Goal: Complete application form

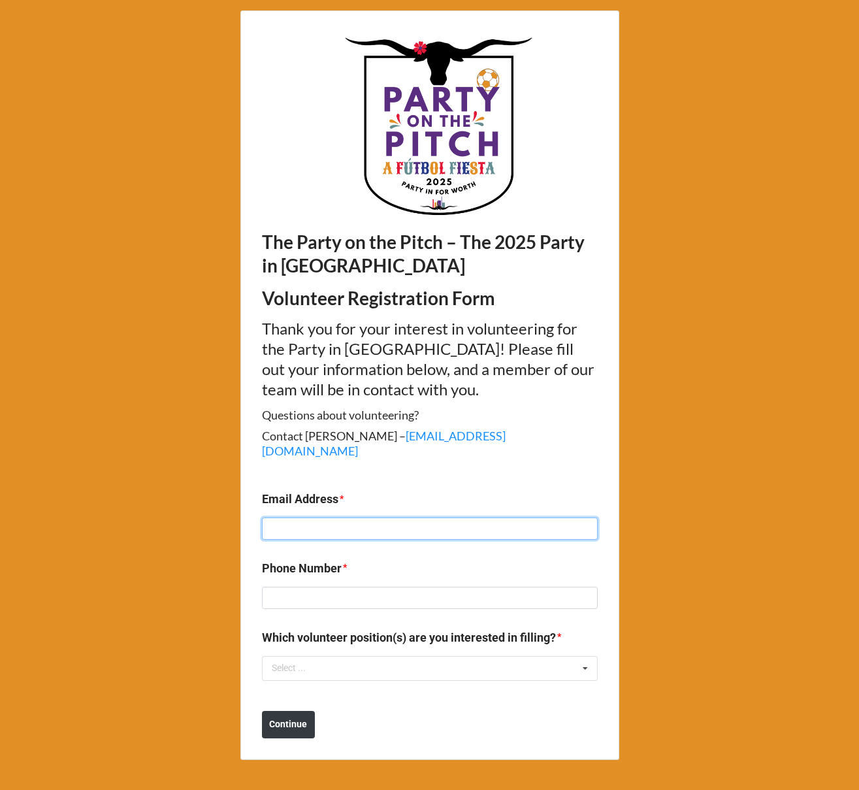
click at [293, 517] on input at bounding box center [430, 528] width 336 height 22
paste input "laurens@ntocommercial.com"
type input "laurens@ntocommercial.com"
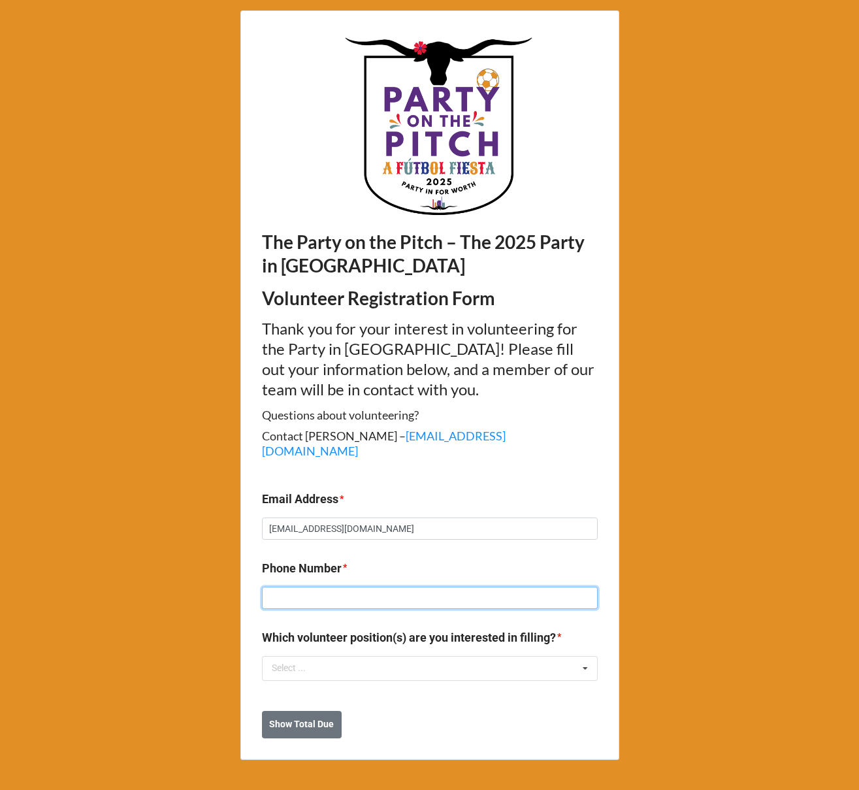
click at [290, 587] on input at bounding box center [430, 598] width 336 height 22
click at [304, 661] on div "Select ..." at bounding box center [297, 668] width 56 height 15
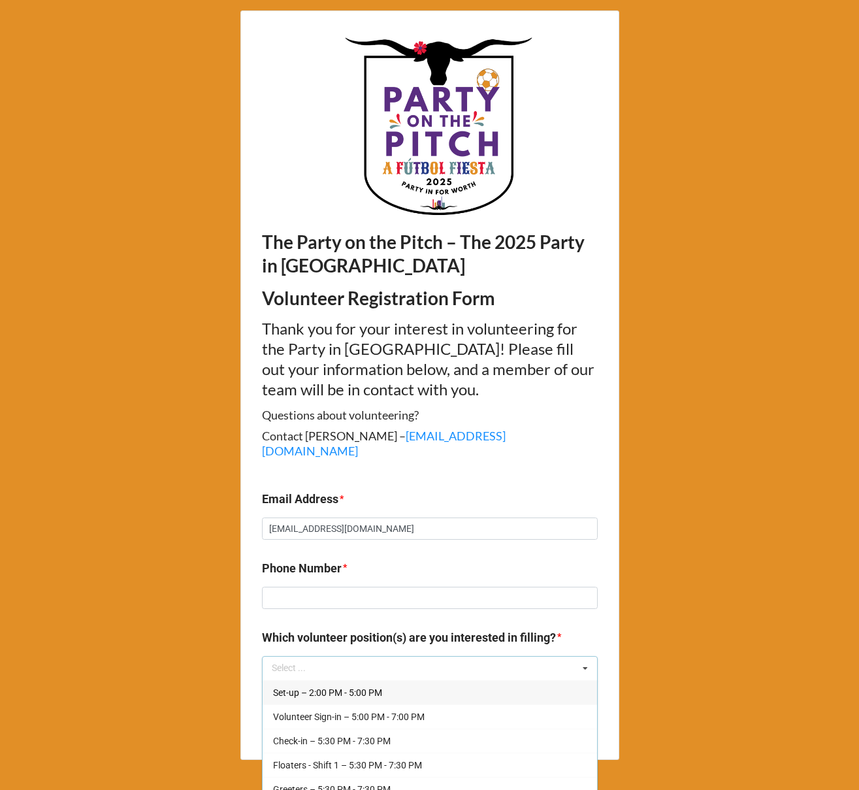
click at [307, 687] on span "Set-up – 2:00 PM - 5:00 PM" at bounding box center [327, 692] width 109 height 10
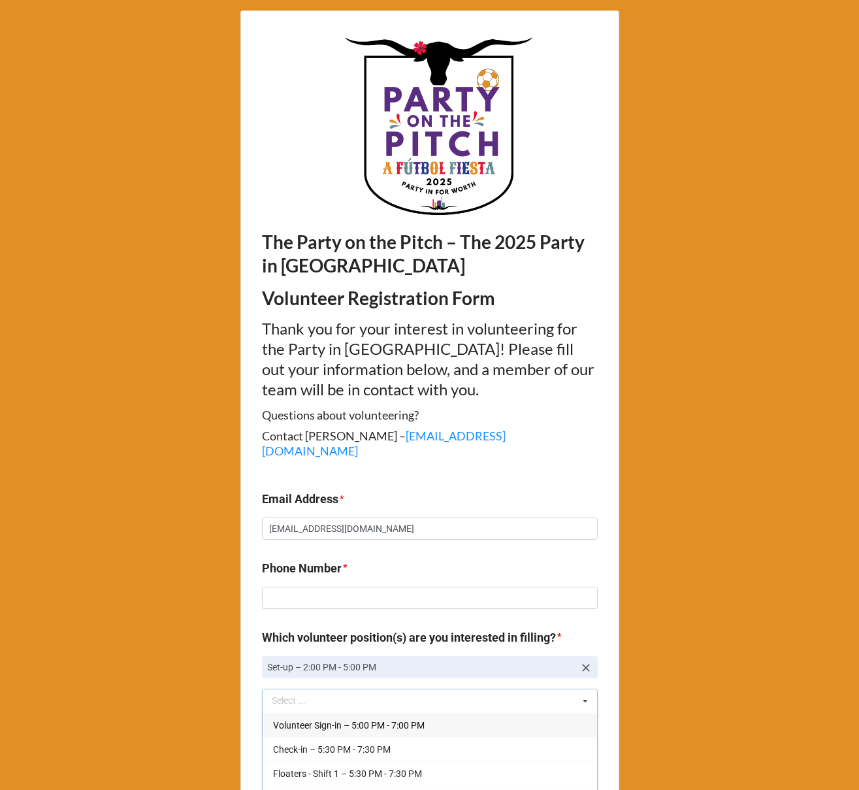
click at [235, 590] on div "The Party on the Pitch – The 2025 Party in Fort Worth Volunteer Registration Fo…" at bounding box center [429, 406] width 859 height 813
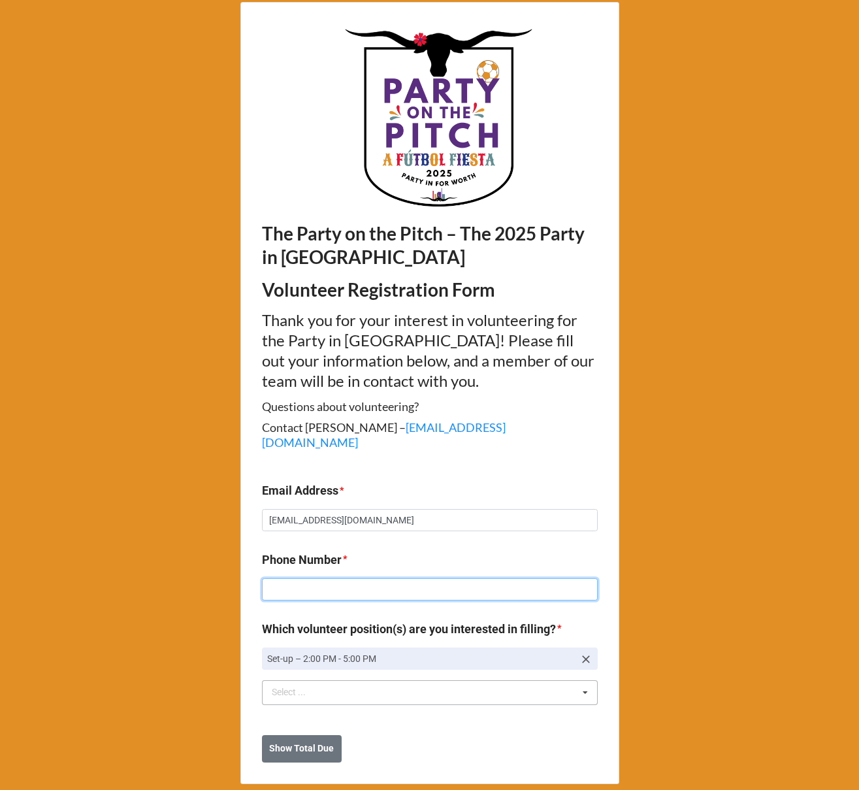
click at [294, 578] on input at bounding box center [430, 589] width 336 height 22
click at [329, 578] on input at bounding box center [430, 589] width 336 height 22
paste input "714.855.8820"
type input "714.855.8820"
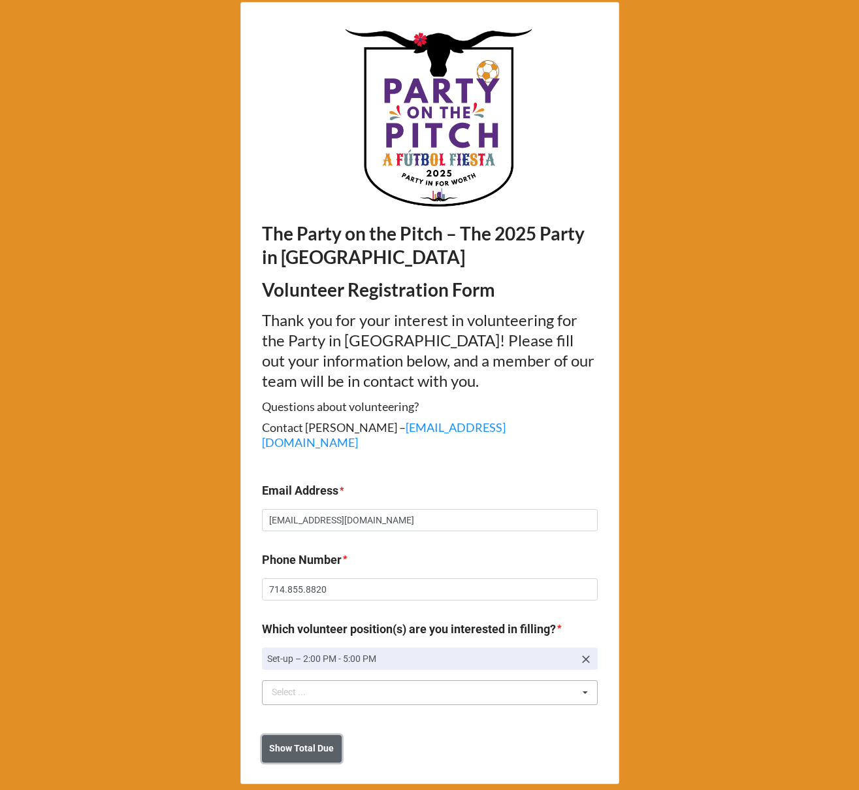
click at [303, 740] on button "Show Total Due" at bounding box center [302, 748] width 80 height 27
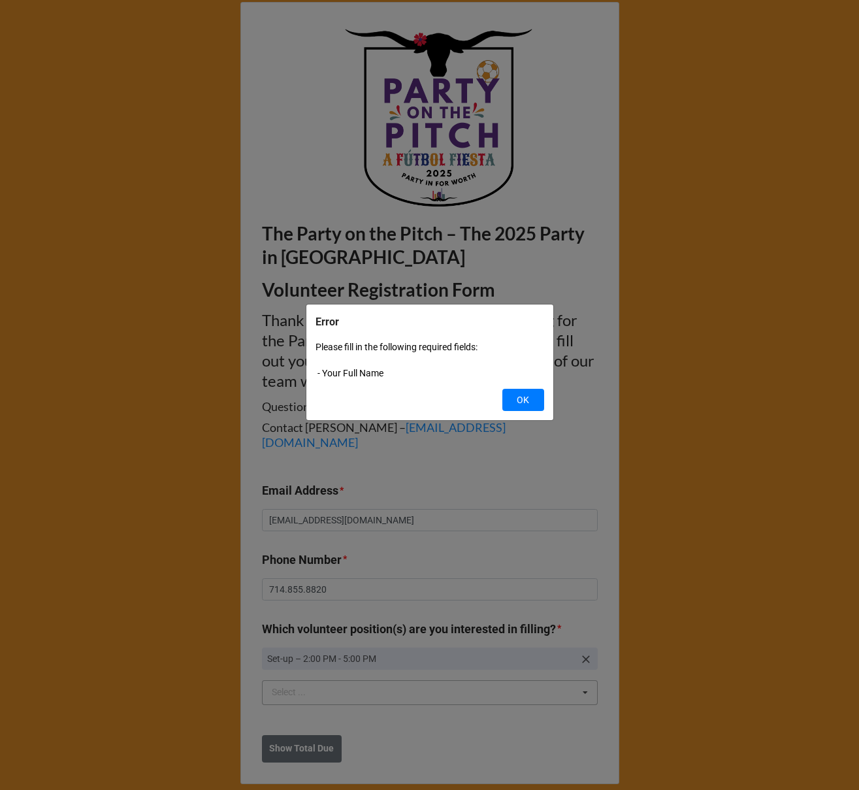
click at [440, 450] on div "Error Please fill in the following required fields: - Your Full Name OK" at bounding box center [429, 395] width 859 height 790
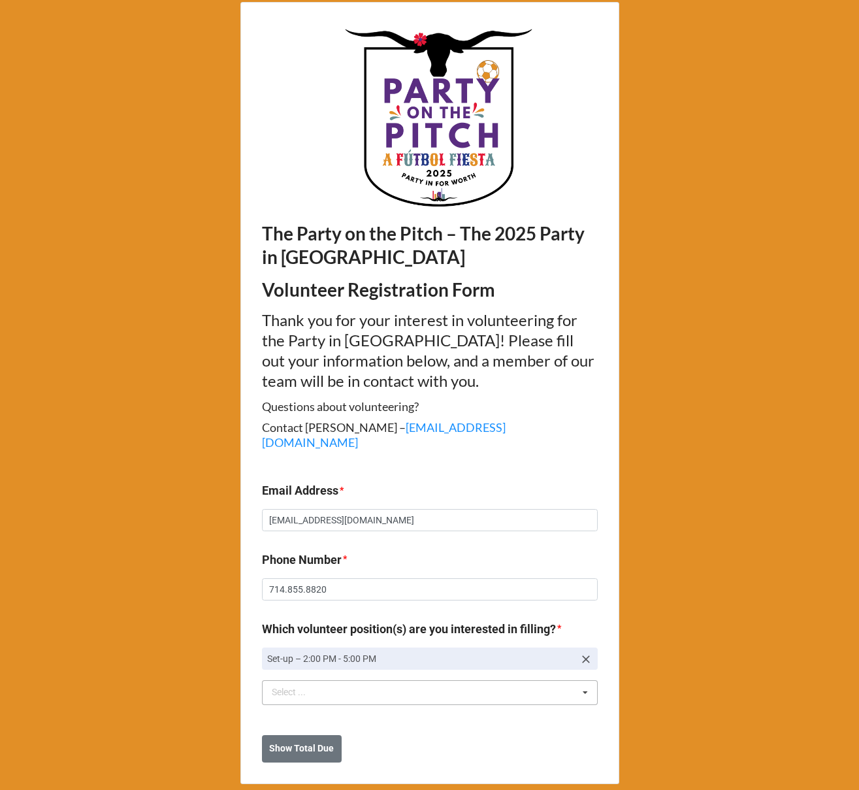
click at [346, 454] on div "The Party on the Pitch – The 2025 Party in Fort Worth Volunteer Registration Fo…" at bounding box center [429, 393] width 379 height 782
click at [306, 742] on b "Show Total Due" at bounding box center [301, 749] width 65 height 14
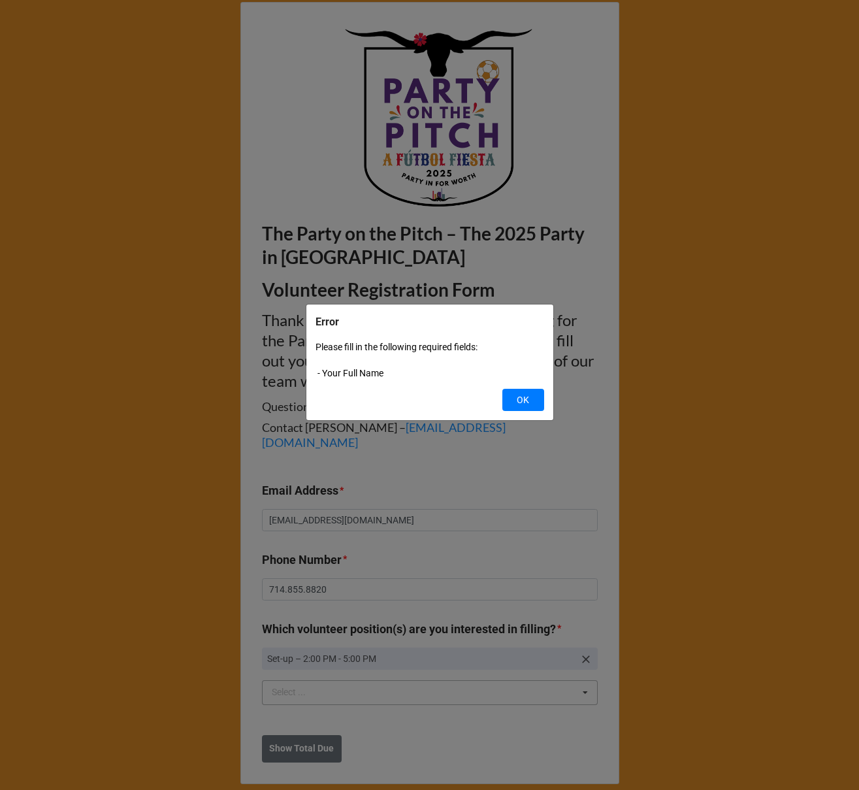
click at [413, 384] on div "Error Please fill in the following required fields: - Your Full Name OK" at bounding box center [430, 362] width 229 height 97
click at [512, 406] on button "OK" at bounding box center [523, 400] width 42 height 22
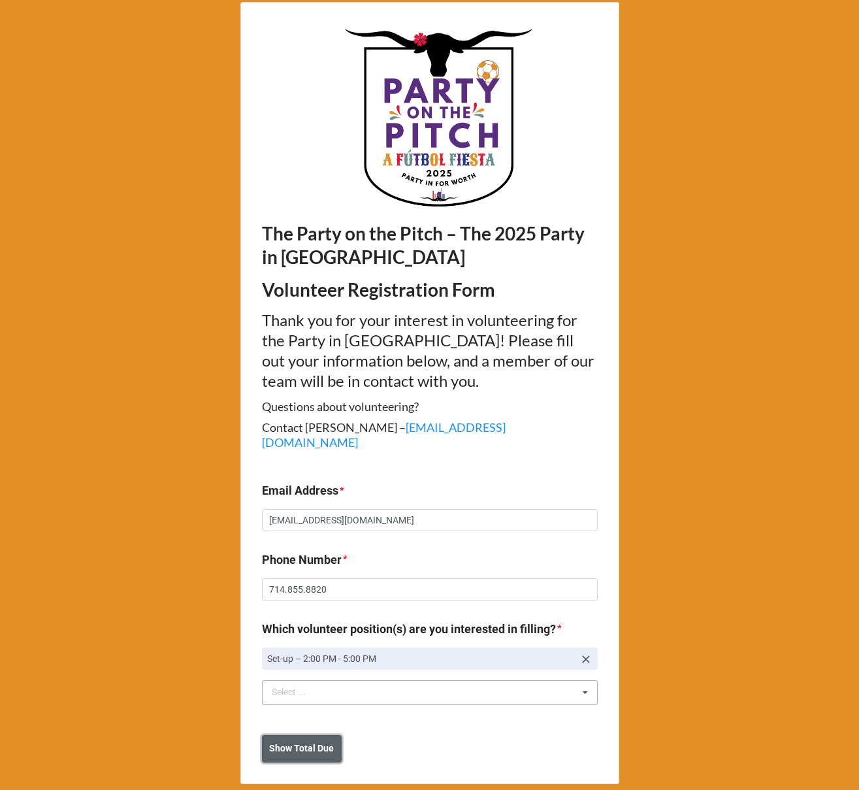
scroll to position [0, 0]
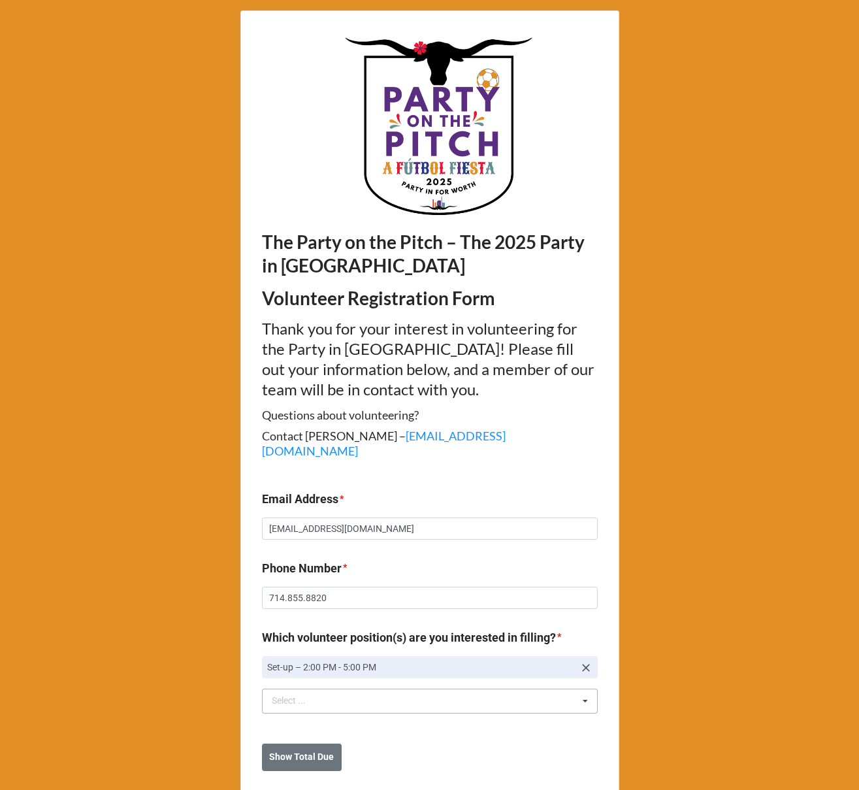
click at [284, 455] on div "The Party on the Pitch – The 2025 Party in Fort Worth Volunteer Registration Fo…" at bounding box center [429, 401] width 379 height 782
